Goal: Transaction & Acquisition: Purchase product/service

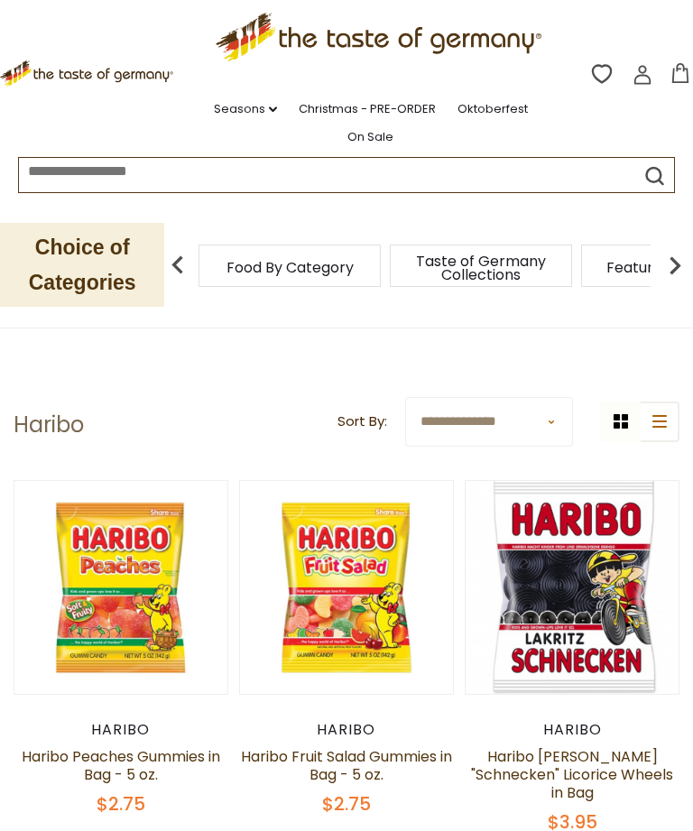
click at [73, 259] on p "Choice of Categories" at bounding box center [82, 265] width 164 height 84
click at [187, 264] on img at bounding box center [178, 265] width 36 height 36
click at [252, 271] on span "Food By Category" at bounding box center [291, 268] width 127 height 14
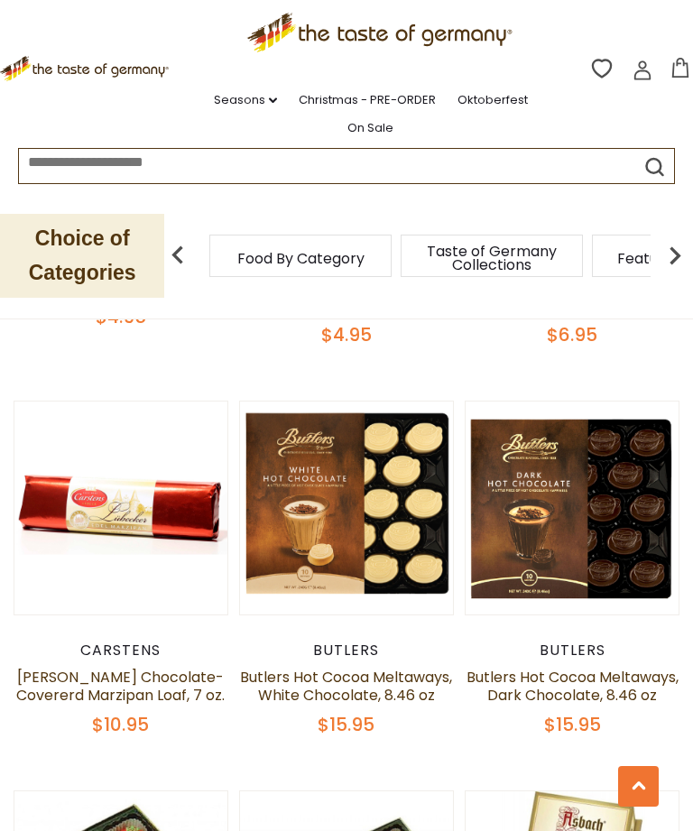
scroll to position [3428, 0]
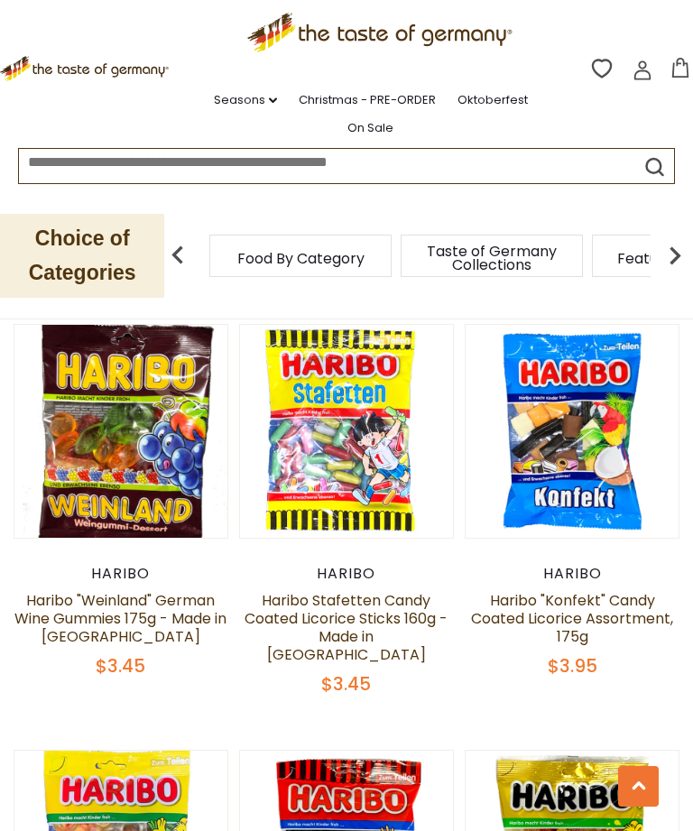
scroll to position [2694, 0]
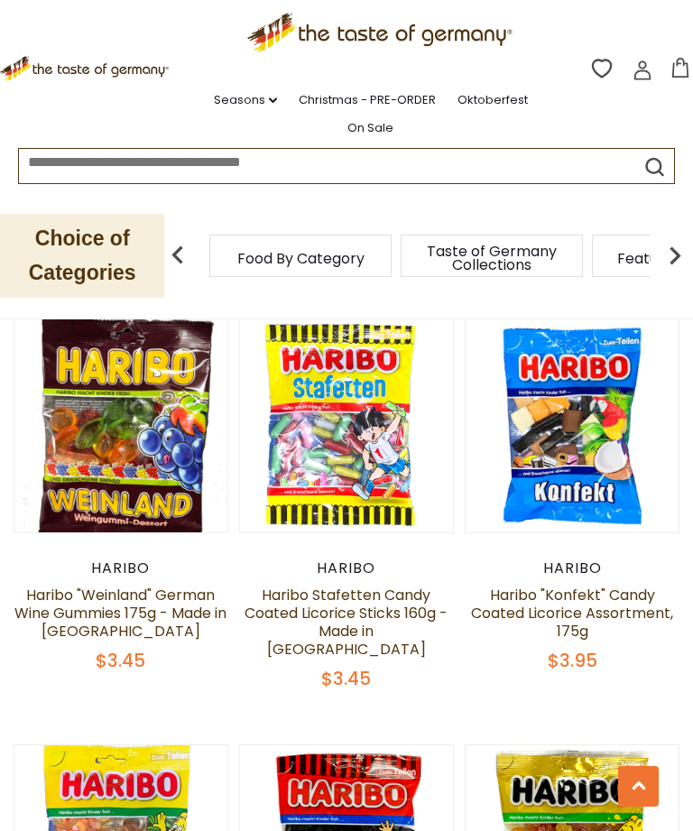
click at [109, 597] on button "Quick View" at bounding box center [121, 577] width 122 height 41
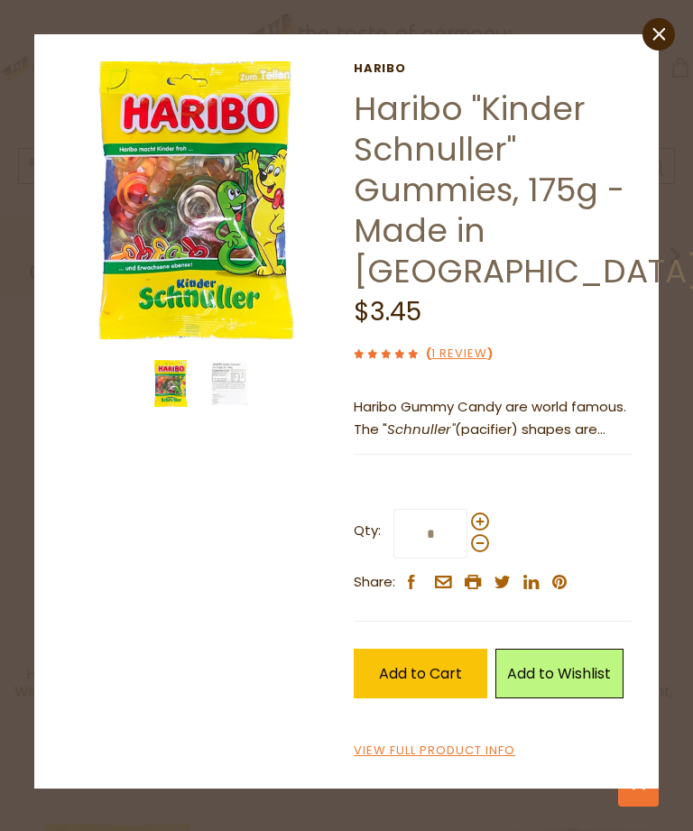
scroll to position [2606, 0]
click at [219, 382] on img at bounding box center [229, 383] width 47 height 47
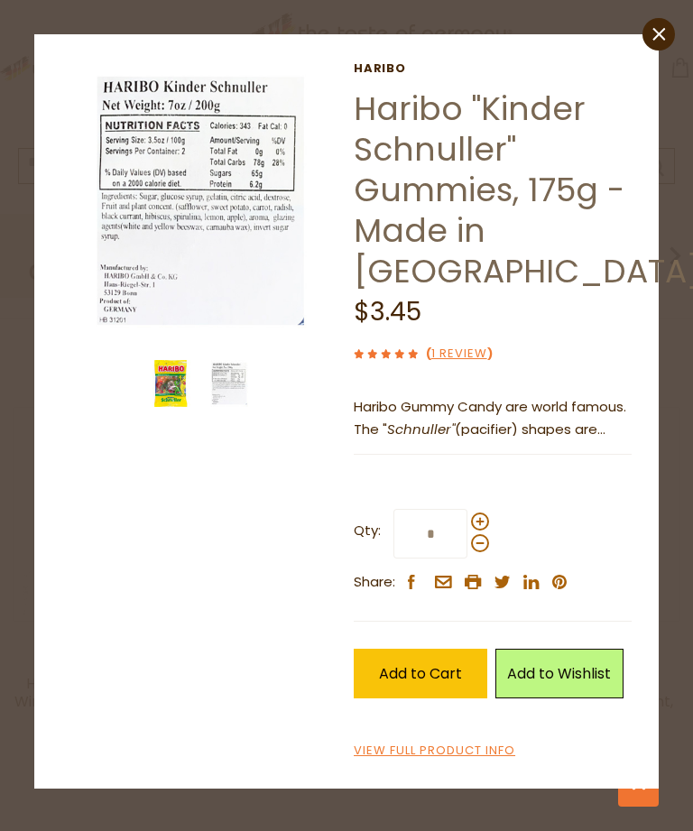
click at [161, 393] on img at bounding box center [171, 383] width 47 height 47
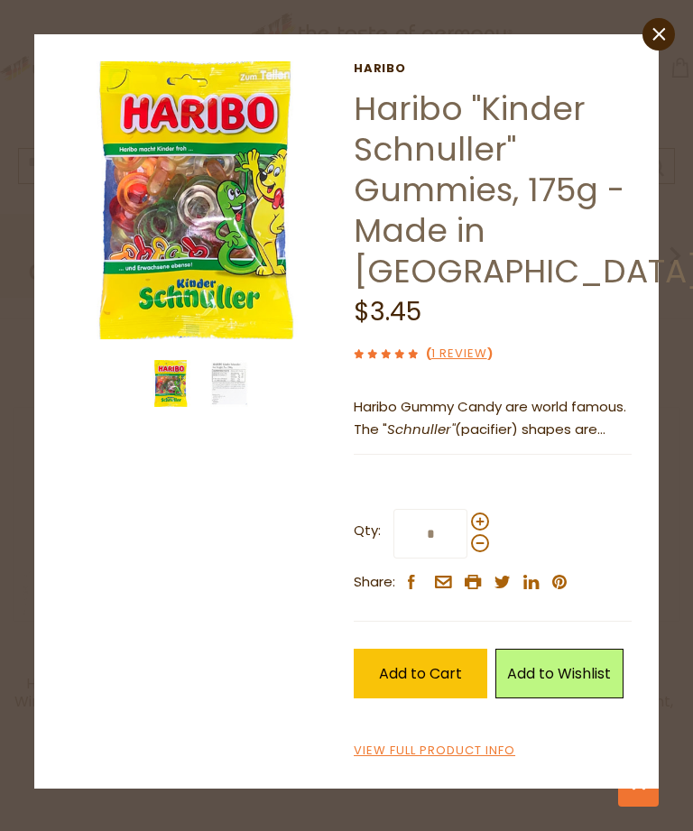
click at [654, 31] on icon at bounding box center [658, 34] width 13 height 13
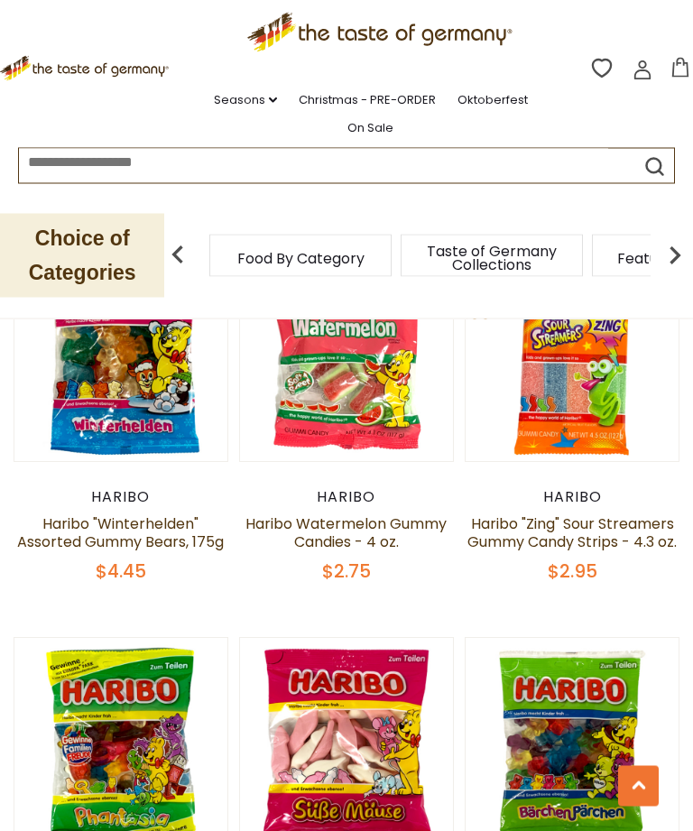
scroll to position [3970, 0]
